Goal: Transaction & Acquisition: Book appointment/travel/reservation

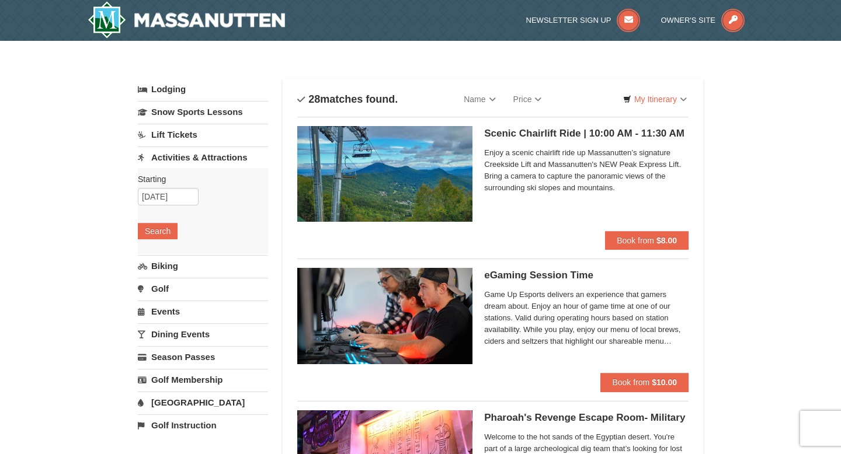
click at [512, 133] on h5 "Scenic Chairlift Ride | 10:00 AM - 11:30 AM Massanutten Scenic Chairlift Rides" at bounding box center [586, 134] width 204 height 12
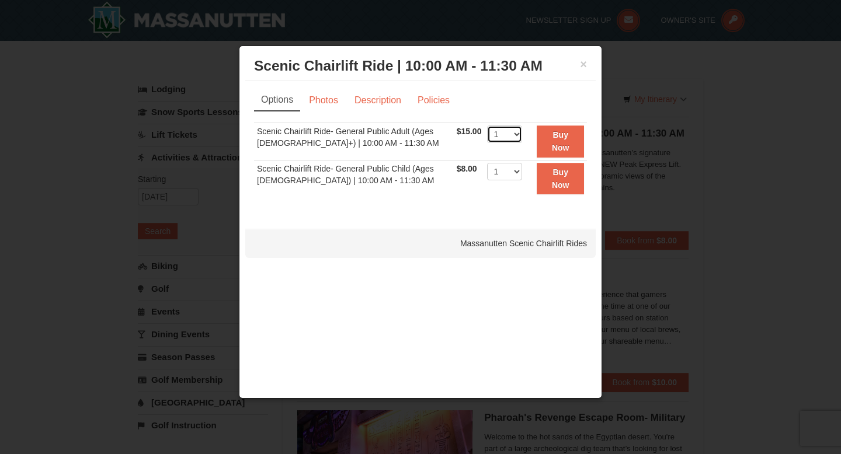
click at [513, 140] on select "1 2 3 4 5 6 7 8 9 10 11 12 13 14 15 16 17 18 19 20 21 22" at bounding box center [504, 135] width 35 height 18
click at [495, 131] on select "1 2 3 4 5 6 7 8 9 10 11 12 13 14 15 16 17 18 19 20 21 22" at bounding box center [504, 135] width 35 height 18
click at [443, 103] on link "Policies" at bounding box center [433, 100] width 47 height 22
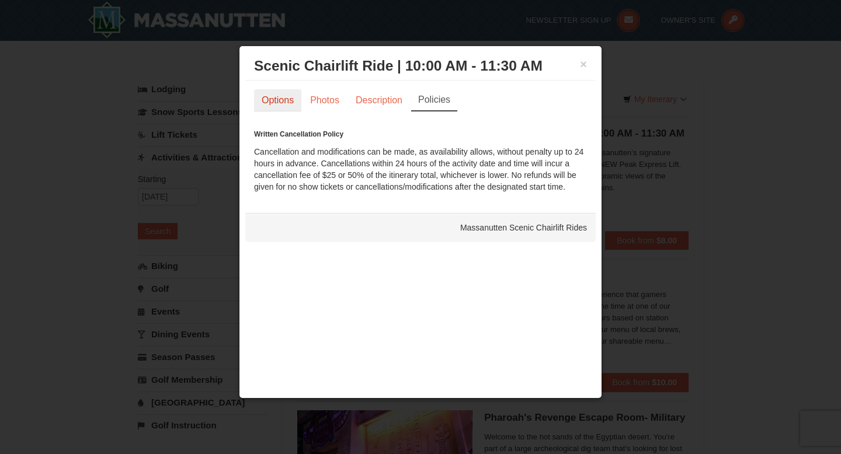
click at [261, 99] on link "Options" at bounding box center [277, 100] width 47 height 22
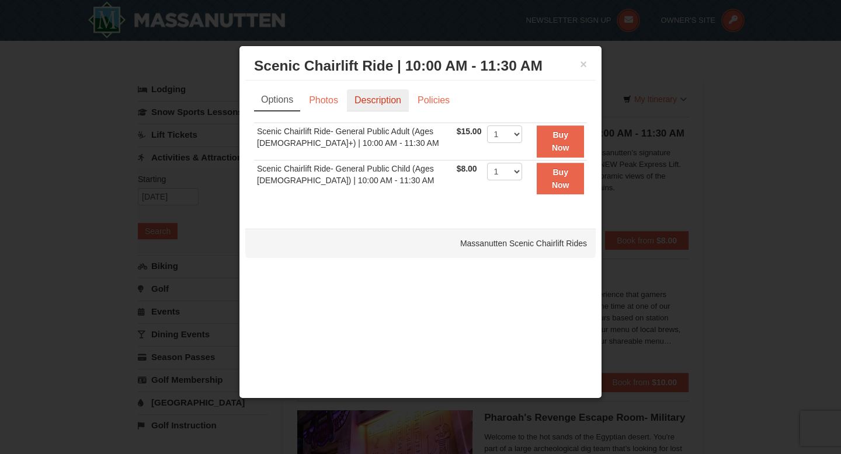
click at [389, 97] on link "Description" at bounding box center [378, 100] width 62 height 22
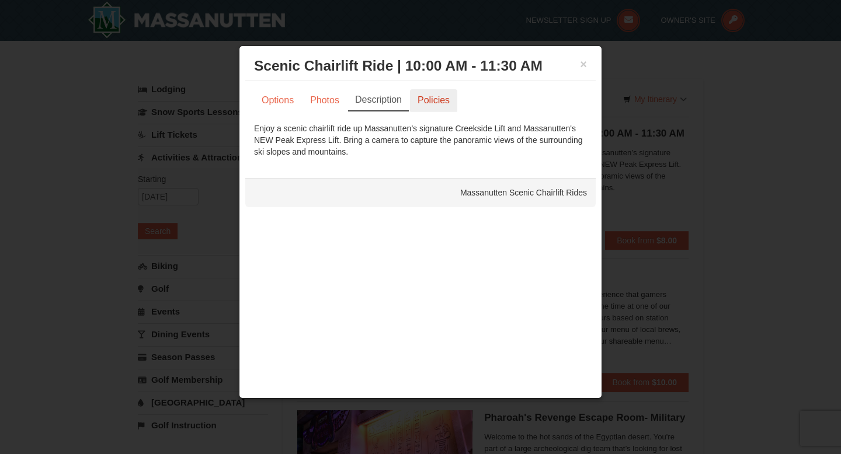
click at [430, 103] on link "Policies" at bounding box center [433, 100] width 47 height 22
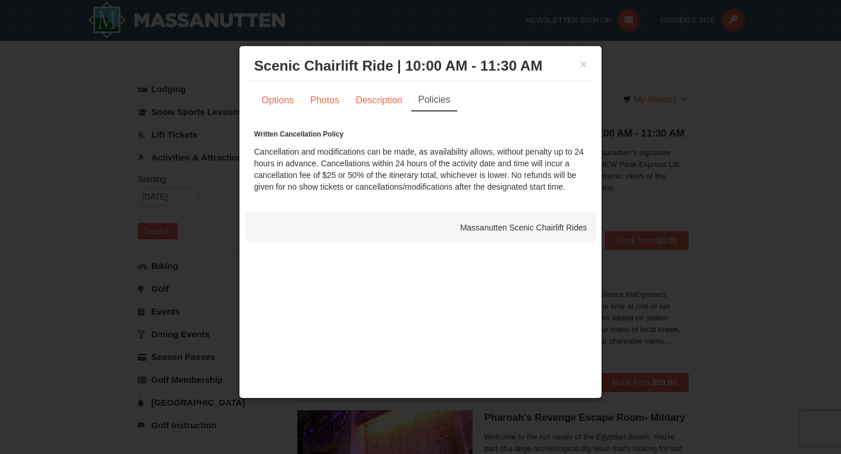
click at [589, 60] on div "× Scenic Chairlift Ride | 10:00 AM - 11:30 AM Massanutten Scenic Chairlift Rides" at bounding box center [420, 66] width 350 height 29
click at [583, 63] on button "×" at bounding box center [583, 64] width 7 height 12
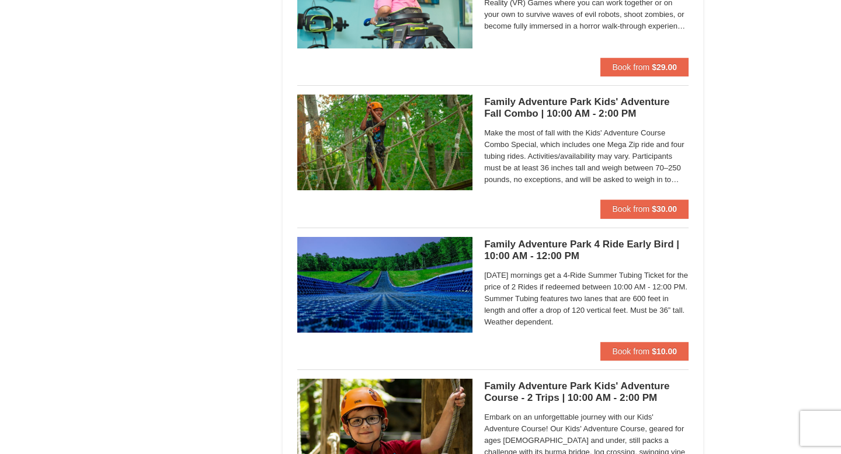
scroll to position [2849, 0]
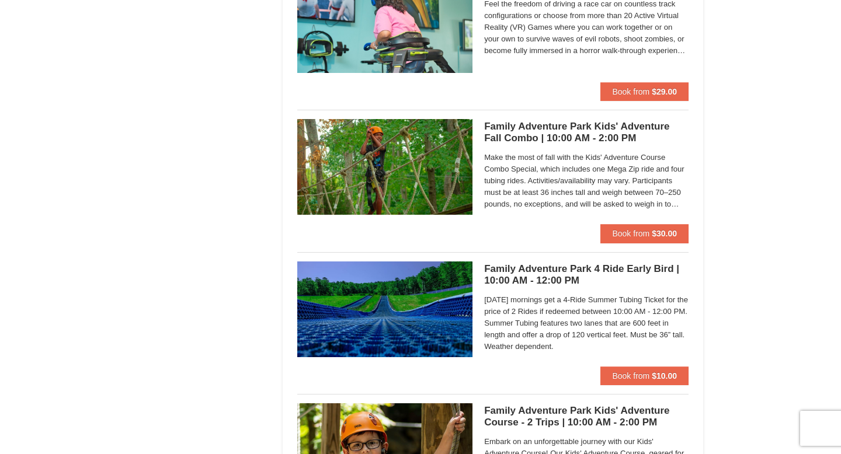
click at [655, 127] on h5 "Family Adventure Park Kids' Adventure Fall Combo | 10:00 AM - 2:00 PM Massanutt…" at bounding box center [586, 132] width 204 height 23
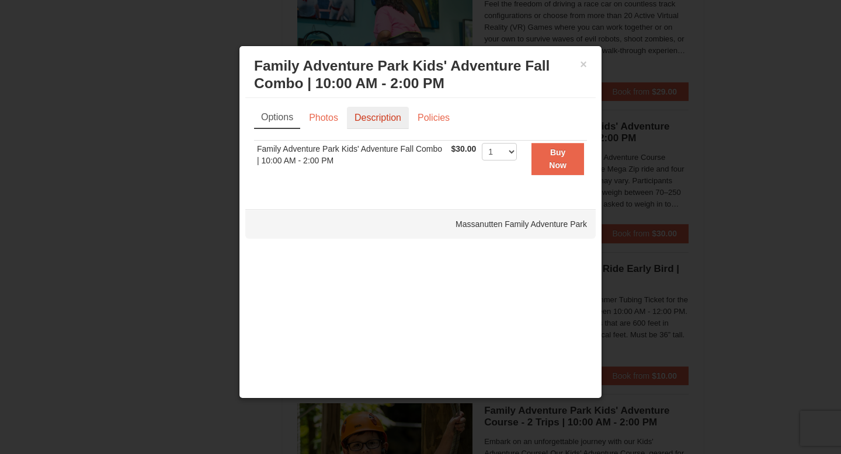
click at [371, 115] on link "Description" at bounding box center [378, 118] width 62 height 22
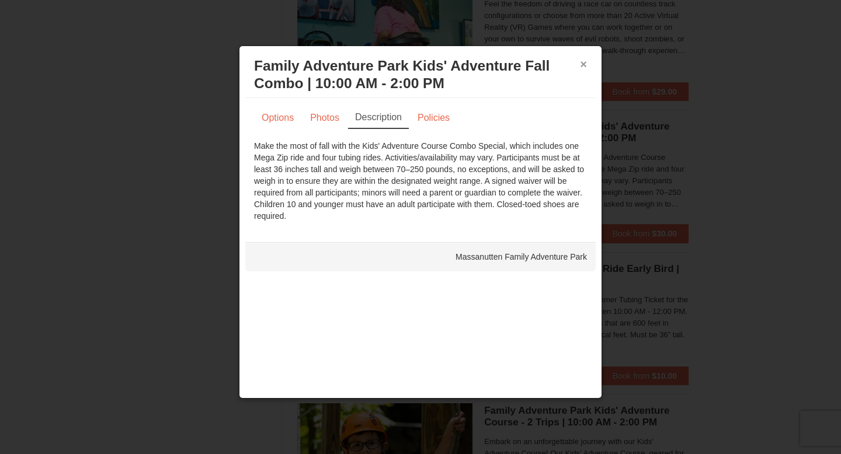
click at [580, 64] on button "×" at bounding box center [583, 64] width 7 height 12
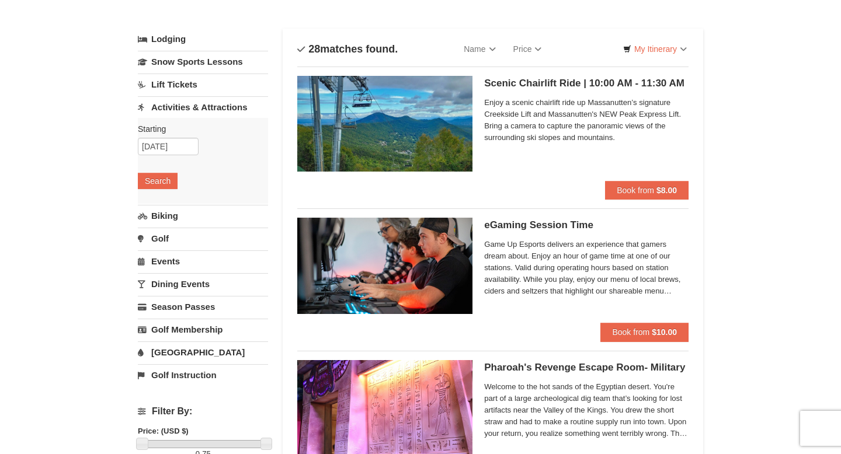
scroll to position [0, 0]
